Goal: Transaction & Acquisition: Purchase product/service

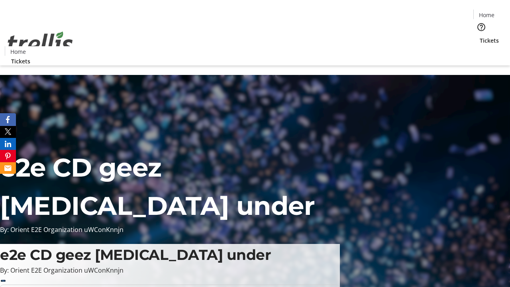
click at [487, 12] on span "Sign Up" at bounding box center [489, 11] width 23 height 10
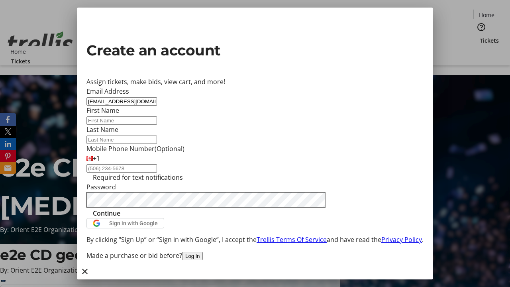
type input "[EMAIL_ADDRESS][DOMAIN_NAME]"
type input "Eda"
type input "[PERSON_NAME]"
click at [120, 218] on span "Continue" at bounding box center [106, 213] width 27 height 10
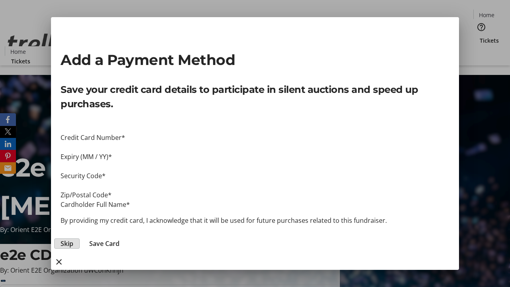
click at [73, 238] on span "Skip" at bounding box center [67, 243] width 13 height 10
click at [479, 36] on span "Tickets" at bounding box center [488, 40] width 19 height 8
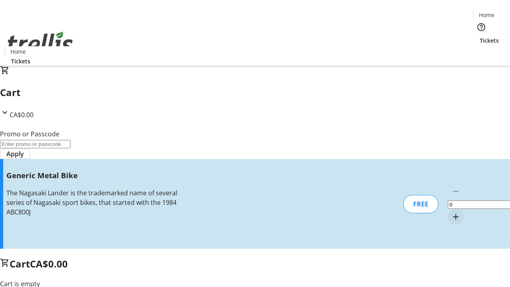
click at [451, 212] on mat-icon "Increment by one" at bounding box center [456, 217] width 10 height 10
type input "1"
